Goal: Task Accomplishment & Management: Complete application form

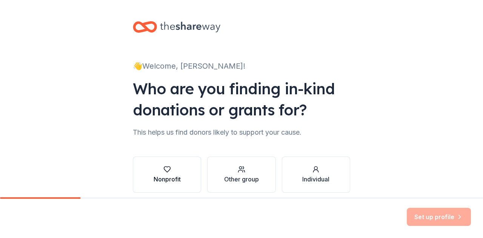
click at [176, 171] on div "button" at bounding box center [167, 170] width 27 height 8
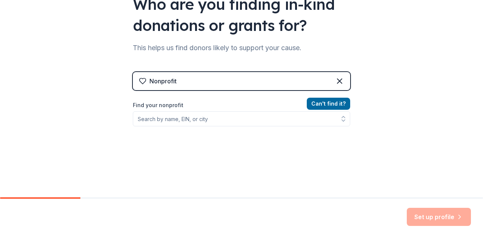
scroll to position [96, 0]
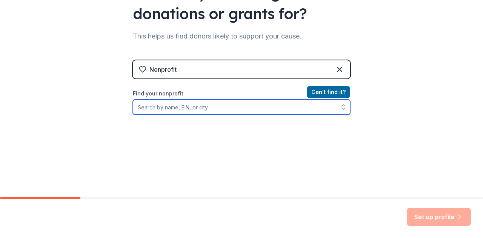
click at [237, 103] on input "Find your nonprofit" at bounding box center [241, 107] width 217 height 15
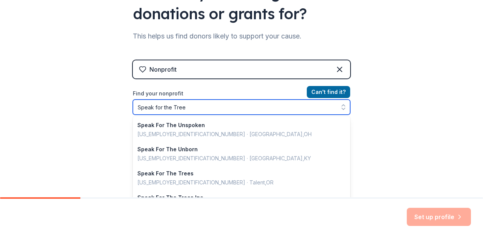
type input "Speak for the Trees"
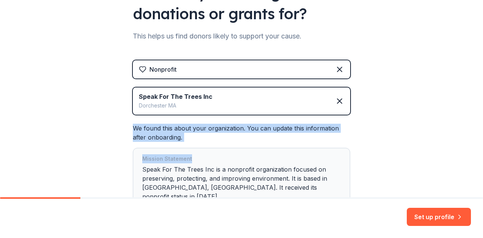
drag, startPoint x: 477, startPoint y: 89, endPoint x: 482, endPoint y: 147, distance: 58.0
click at [482, 147] on div "👋 Welcome, [PERSON_NAME]! Who are you finding in-kind donations or grants for? …" at bounding box center [241, 98] width 483 height 197
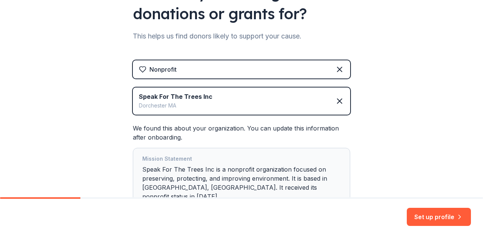
click at [436, 74] on div "👋 Welcome, [PERSON_NAME]! Who are you finding in-kind donations or grants for? …" at bounding box center [241, 83] width 483 height 358
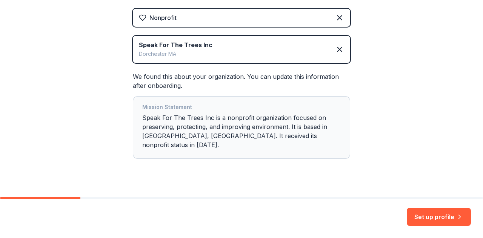
scroll to position [151, 0]
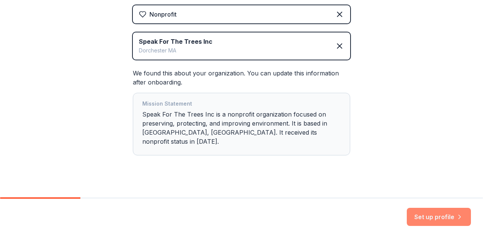
click at [449, 216] on button "Set up profile" at bounding box center [439, 217] width 64 height 18
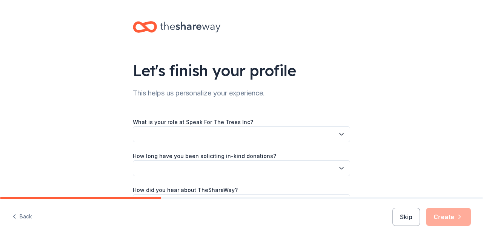
click at [338, 137] on icon "button" at bounding box center [342, 135] width 8 height 8
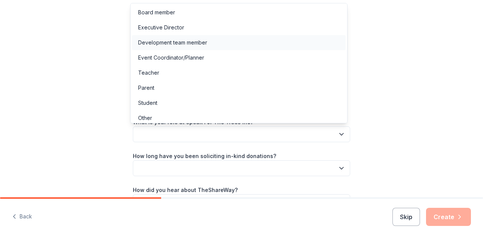
click at [325, 44] on div "Development team member" at bounding box center [239, 42] width 214 height 15
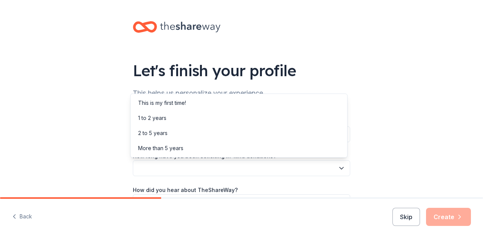
click at [338, 169] on icon "button" at bounding box center [342, 169] width 8 height 8
click at [318, 148] on div "More than 5 years" at bounding box center [239, 148] width 214 height 15
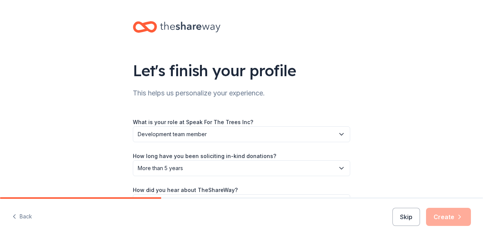
scroll to position [49, 0]
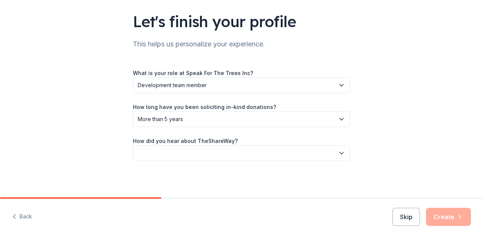
click at [331, 154] on button "button" at bounding box center [241, 153] width 217 height 16
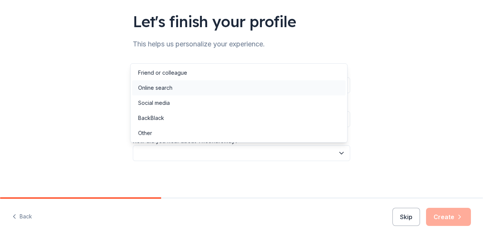
click at [308, 90] on div "Online search" at bounding box center [239, 87] width 214 height 15
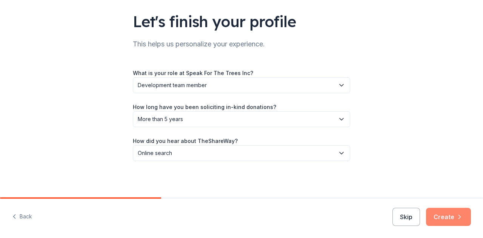
click at [453, 219] on button "Create" at bounding box center [448, 217] width 45 height 18
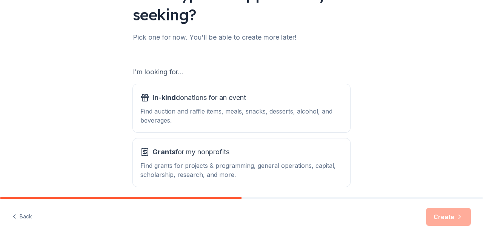
scroll to position [80, 0]
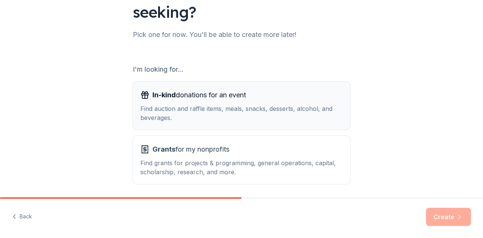
click at [331, 120] on div "Find auction and raffle items, meals, snacks, desserts, alcohol, and beverages." at bounding box center [241, 113] width 202 height 18
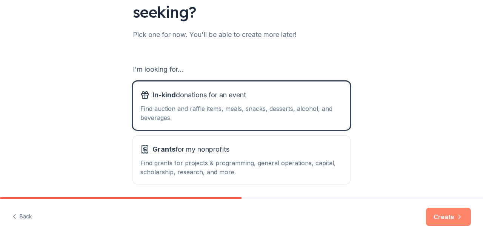
click at [458, 223] on button "Create" at bounding box center [448, 217] width 45 height 18
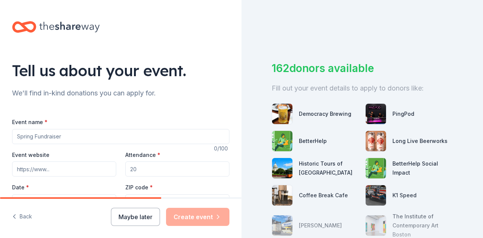
click at [165, 129] on input "Event name *" at bounding box center [120, 136] width 217 height 15
type input "P"
type input "t"
type input "Tree Planting"
click at [183, 165] on input "Attendance *" at bounding box center [177, 169] width 104 height 15
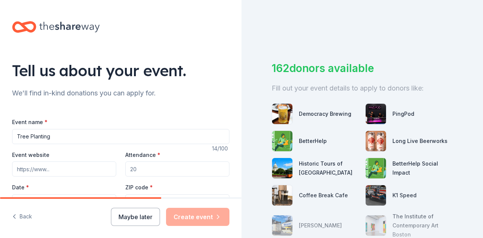
drag, startPoint x: 183, startPoint y: 165, endPoint x: 119, endPoint y: 165, distance: 63.8
click at [119, 165] on div "Event website Attendance * Date * Pick a date ZIP code * 02122" at bounding box center [120, 179] width 217 height 59
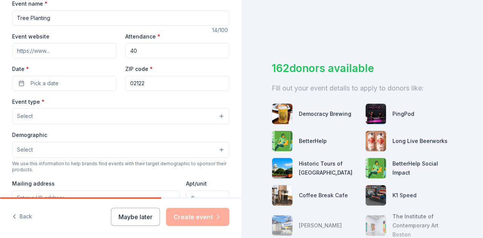
scroll to position [126, 0]
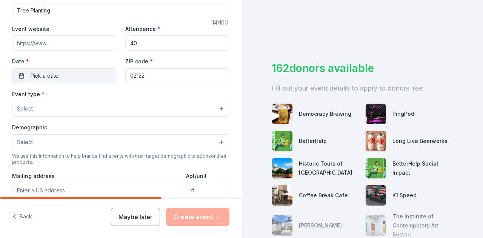
type input "40"
click at [91, 79] on button "Pick a date" at bounding box center [64, 75] width 104 height 15
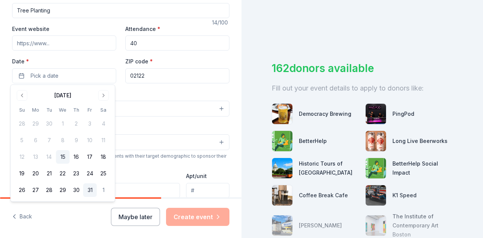
click at [90, 187] on button "31" at bounding box center [90, 190] width 14 height 14
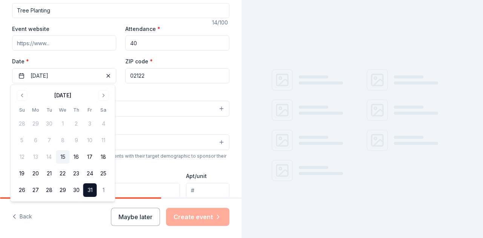
click at [196, 83] on div "Event name * Tree Planting 14 /100 Event website Attendance * 40 Date * [DATE] …" at bounding box center [120, 165] width 217 height 349
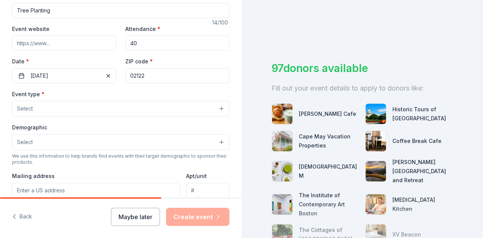
click at [188, 77] on input "02122" at bounding box center [177, 75] width 104 height 15
click at [130, 103] on button "Select" at bounding box center [120, 109] width 217 height 16
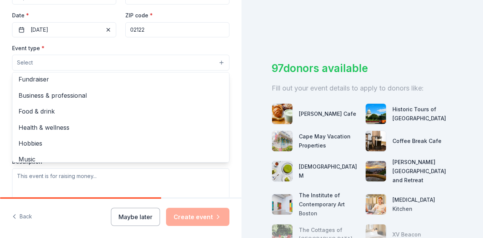
scroll to position [0, 0]
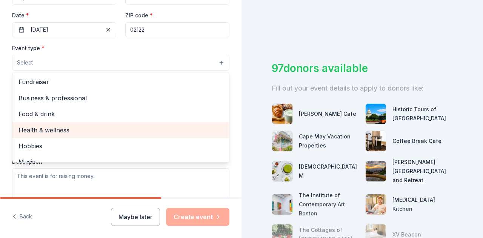
click at [189, 126] on span "Health & wellness" at bounding box center [120, 130] width 205 height 10
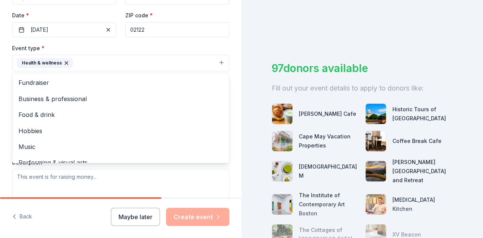
click at [233, 104] on div "Tell us about your event. We'll find in-kind donations you can apply for. Event…" at bounding box center [121, 79] width 242 height 503
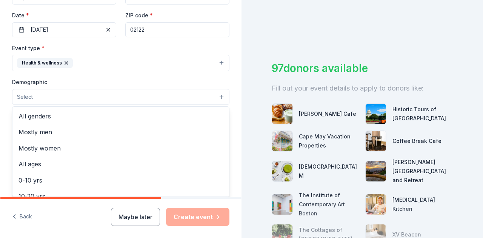
click at [215, 95] on button "Select" at bounding box center [120, 97] width 217 height 16
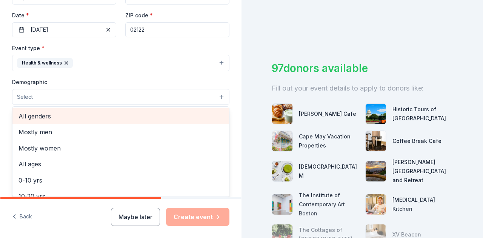
click at [201, 113] on span "All genders" at bounding box center [120, 116] width 205 height 10
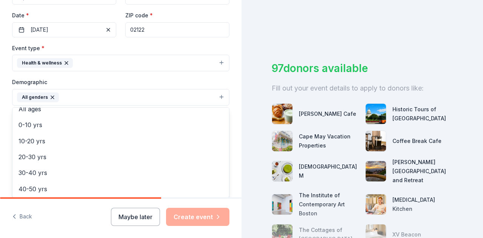
scroll to position [41, 0]
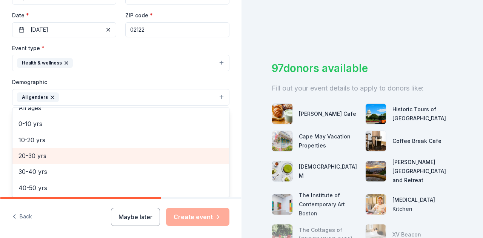
click at [197, 151] on span "20-30 yrs" at bounding box center [120, 156] width 205 height 10
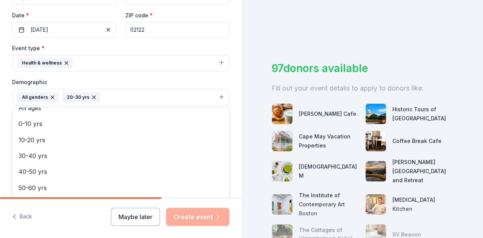
click at [231, 182] on div "Tell us about your event. We'll find in-kind donations you can apply for. Event…" at bounding box center [121, 80] width 242 height 504
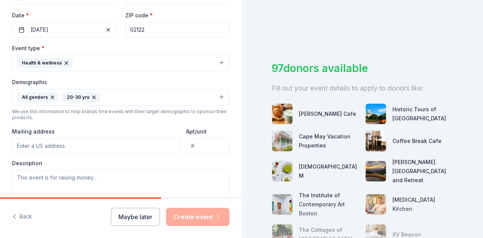
click at [151, 139] on input "Mailing address" at bounding box center [96, 146] width 168 height 15
type input "[STREET_ADDRESS][PERSON_NAME]"
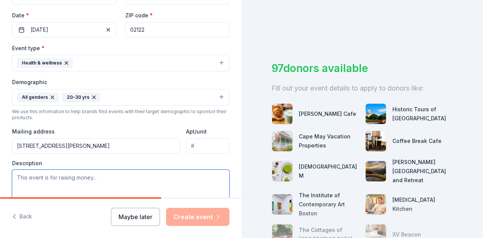
click at [134, 179] on textarea at bounding box center [120, 187] width 217 height 34
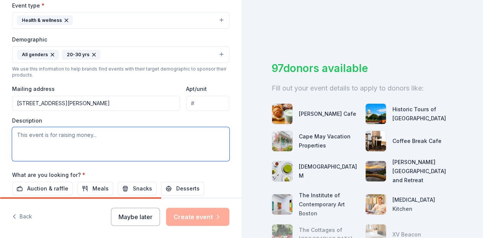
scroll to position [218, 0]
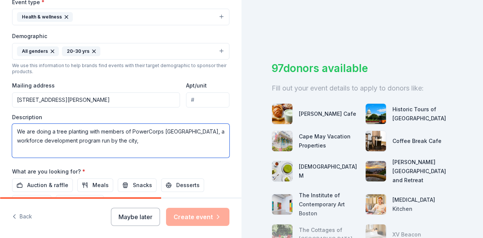
click at [189, 130] on textarea "We are doing a tree planting with members of PowerCorps [GEOGRAPHIC_DATA], a wo…" at bounding box center [120, 141] width 217 height 34
click at [162, 136] on textarea "We are doing a tree planting with members of PowerCorps [GEOGRAPHIC_DATA], a 10…" at bounding box center [120, 141] width 217 height 34
drag, startPoint x: 187, startPoint y: 136, endPoint x: 167, endPoint y: 138, distance: 20.5
click at [167, 138] on textarea "We are doing a tree planting with members of PowerCorps [GEOGRAPHIC_DATA], a 10…" at bounding box center [120, 141] width 217 height 34
click at [67, 148] on textarea "We are doing a tree planting with members of PowerCorps [GEOGRAPHIC_DATA], a 10…" at bounding box center [120, 141] width 217 height 34
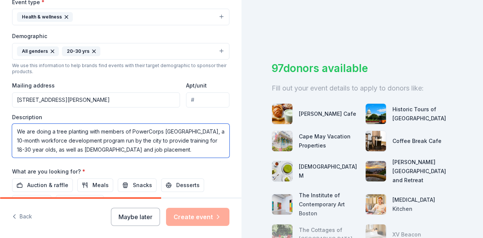
click at [158, 147] on textarea "We are doing a tree planting with members of PowerCorps [GEOGRAPHIC_DATA], a 10…" at bounding box center [120, 141] width 217 height 34
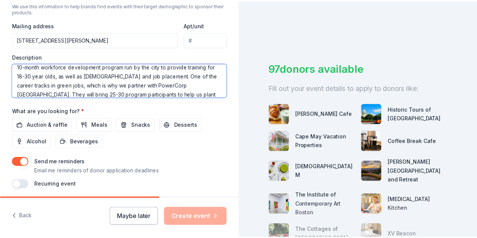
scroll to position [304, 0]
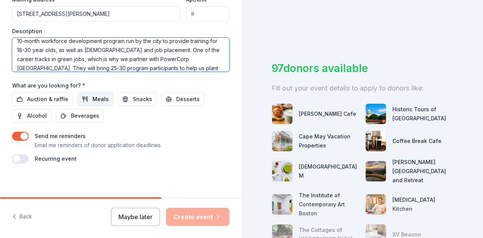
type textarea "We are doing a tree planting with members of PowerCorps [GEOGRAPHIC_DATA], a 10…"
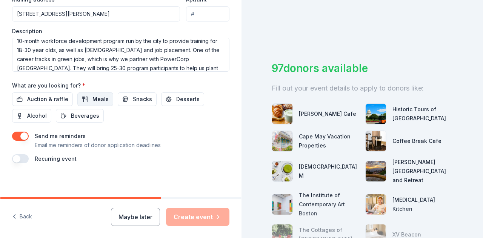
click at [102, 95] on span "Meals" at bounding box center [100, 99] width 16 height 9
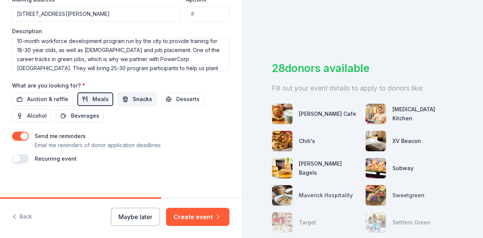
click at [126, 97] on button "Snacks" at bounding box center [137, 99] width 39 height 14
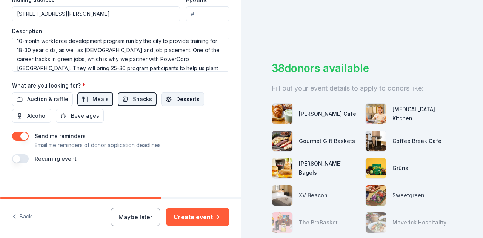
click at [166, 95] on button "Desserts" at bounding box center [182, 99] width 43 height 14
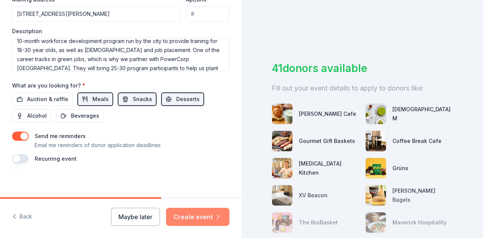
click at [191, 215] on button "Create event" at bounding box center [197, 217] width 63 height 18
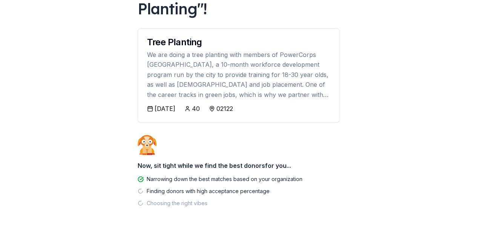
scroll to position [90, 0]
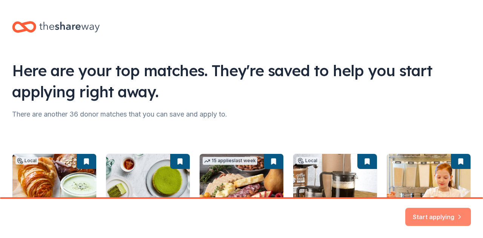
click at [425, 210] on button "Start applying" at bounding box center [438, 212] width 66 height 18
click at [427, 216] on div "Start applying" at bounding box center [438, 217] width 66 height 18
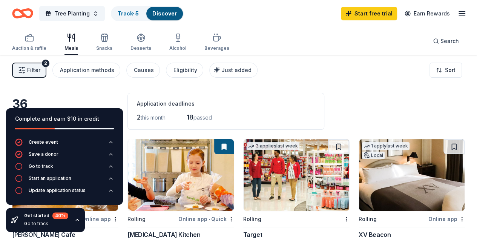
click at [380, 97] on div "36 results in [GEOGRAPHIC_DATA], [GEOGRAPHIC_DATA] Application deadlines 2 this…" at bounding box center [238, 111] width 453 height 37
click at [245, 97] on div "Application deadlines 2 this month 18 passed" at bounding box center [226, 111] width 197 height 37
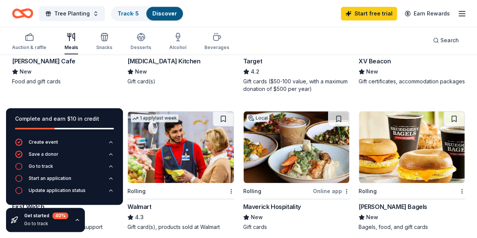
scroll to position [229, 0]
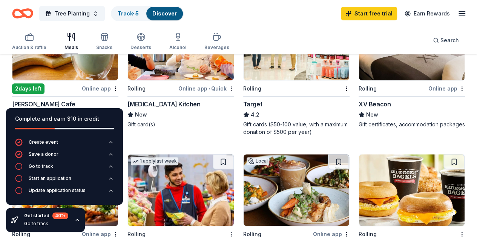
scroll to position [0, 0]
